Goal: Task Accomplishment & Management: Use online tool/utility

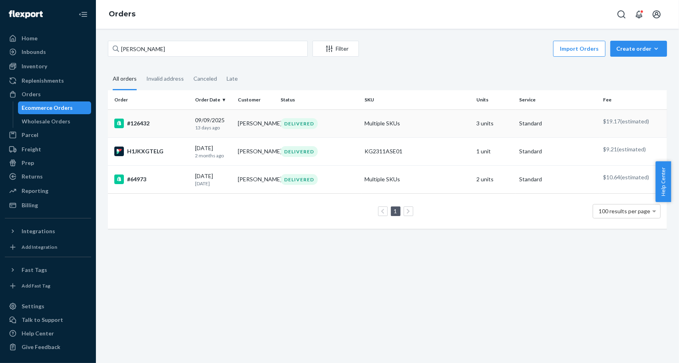
click at [144, 124] on div "#126432" at bounding box center [151, 124] width 74 height 10
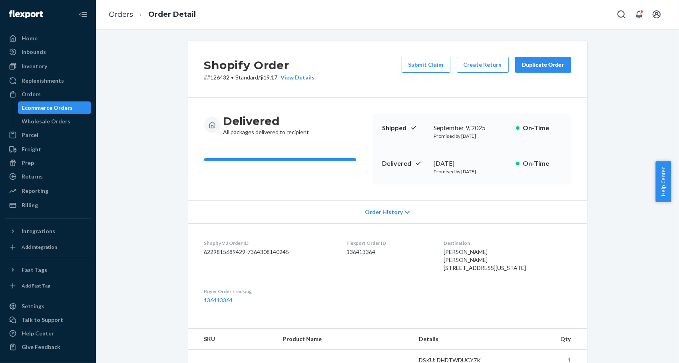
click at [542, 65] on div "Duplicate Order" at bounding box center [543, 65] width 42 height 8
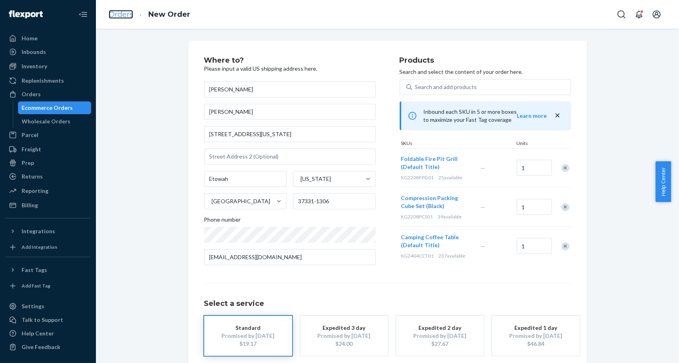
click at [118, 15] on link "Orders" at bounding box center [121, 14] width 24 height 9
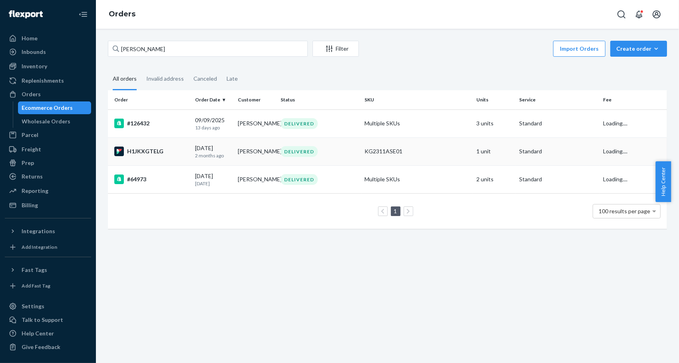
click at [147, 153] on div "H1JKXGTELG" at bounding box center [151, 152] width 74 height 10
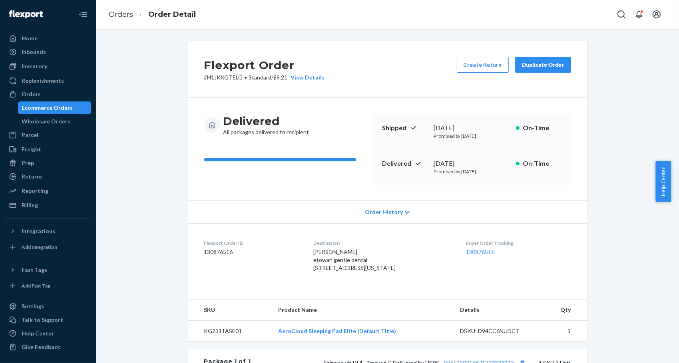
click at [544, 69] on button "Duplicate Order" at bounding box center [543, 65] width 56 height 16
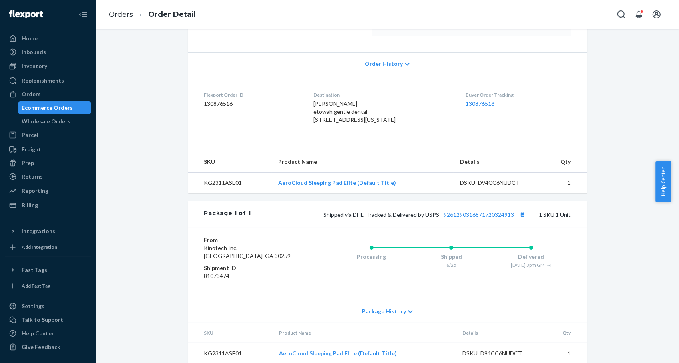
scroll to position [174, 0]
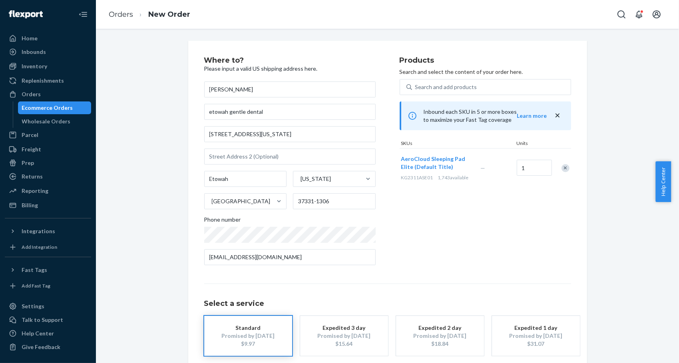
click at [246, 331] on div "Standard" at bounding box center [248, 328] width 64 height 8
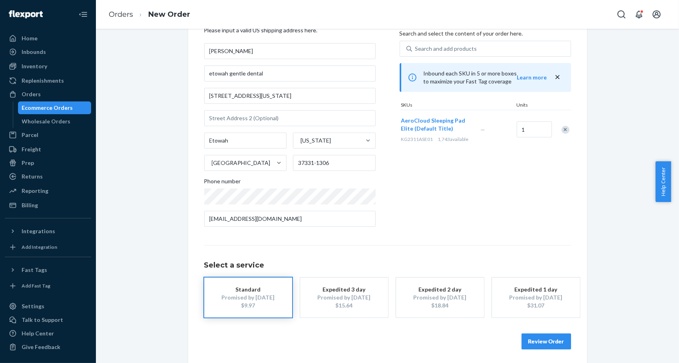
scroll to position [40, 0]
click at [533, 334] on button "Review Order" at bounding box center [546, 340] width 50 height 16
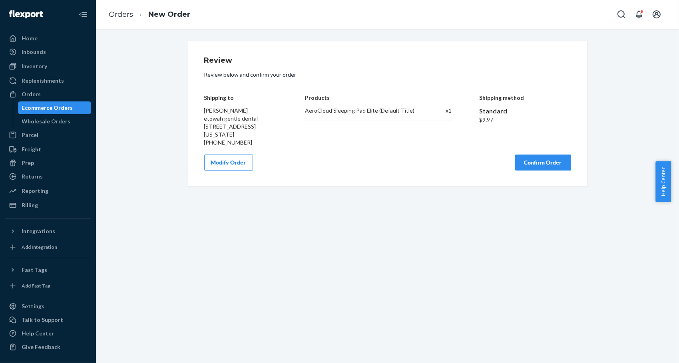
scroll to position [0, 0]
click at [547, 160] on button "Confirm Order" at bounding box center [543, 163] width 56 height 16
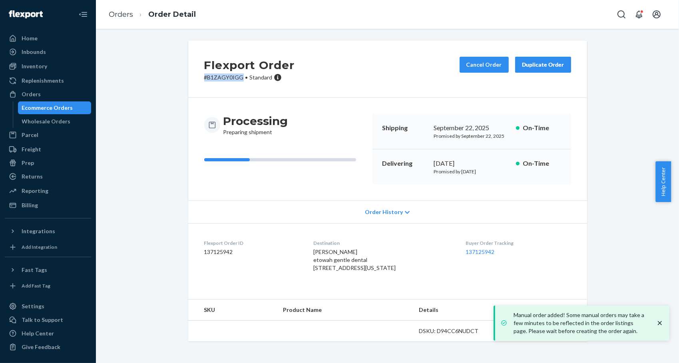
drag, startPoint x: 237, startPoint y: 78, endPoint x: 169, endPoint y: 82, distance: 67.6
click at [169, 82] on div "Flexport Order # B1ZAGY0IGG • Standard Cancel Order Duplicate Order Processing …" at bounding box center [387, 196] width 571 height 310
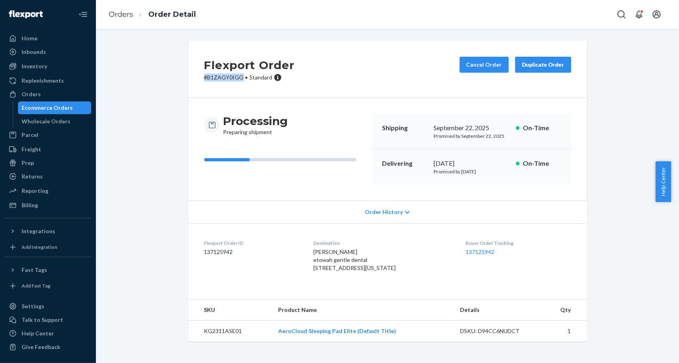
copy p "# B1ZAGY0IGG"
